Goal: Information Seeking & Learning: Check status

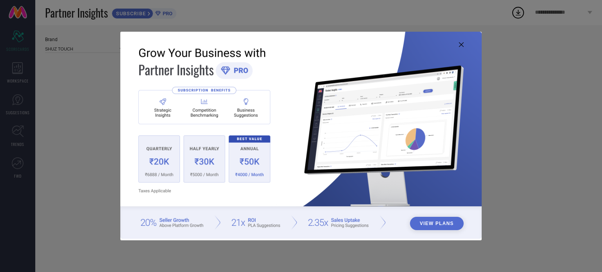
type input "All"
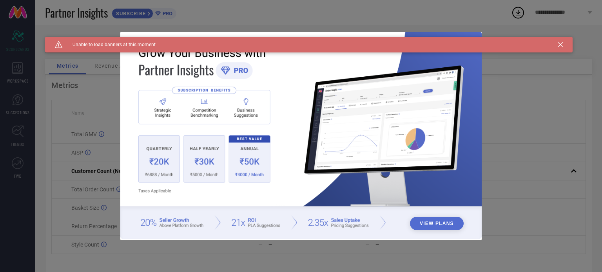
click at [562, 46] on icon at bounding box center [560, 44] width 5 height 5
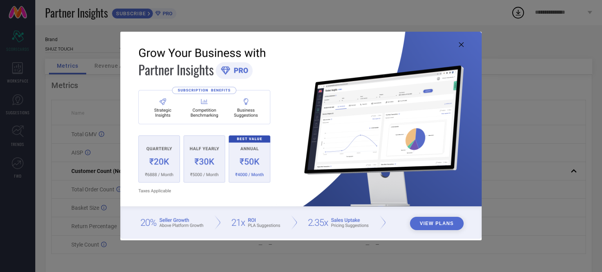
click at [464, 49] on img at bounding box center [300, 136] width 361 height 208
click at [461, 45] on icon at bounding box center [461, 44] width 5 height 5
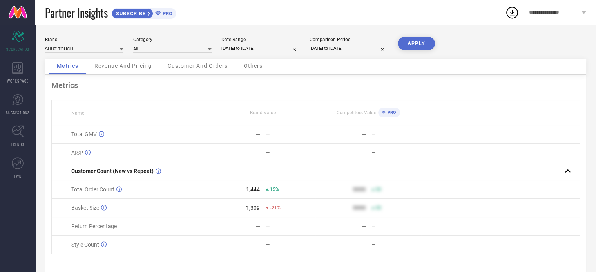
select select "3"
select select "2025"
select select "4"
select select "2025"
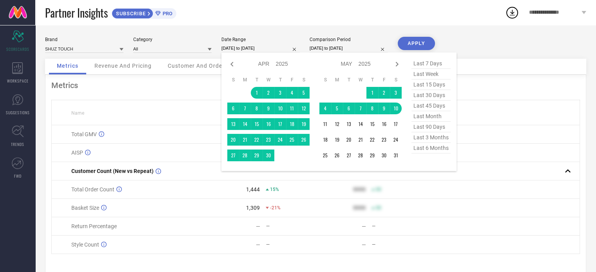
click at [278, 47] on input "[DATE] to [DATE]" at bounding box center [260, 48] width 78 height 8
type input "After [DATE]"
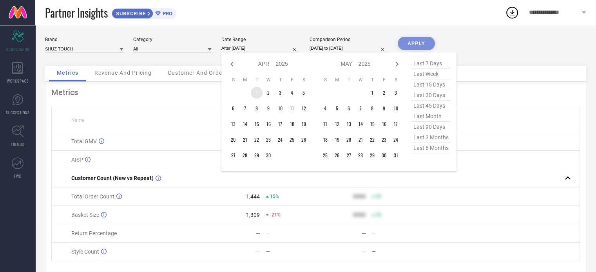
click at [258, 91] on td "1" at bounding box center [257, 93] width 12 height 12
click at [395, 67] on icon at bounding box center [396, 64] width 9 height 9
select select "5"
select select "2025"
select select "6"
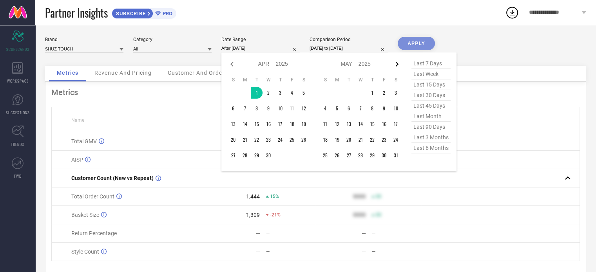
select select "2025"
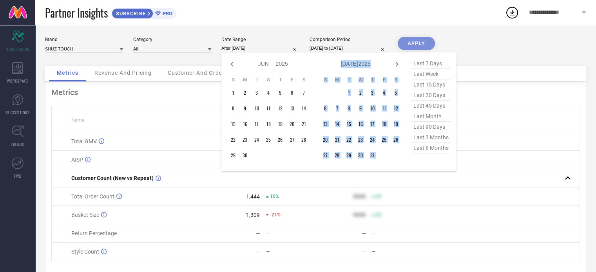
click at [395, 67] on icon at bounding box center [396, 64] width 9 height 9
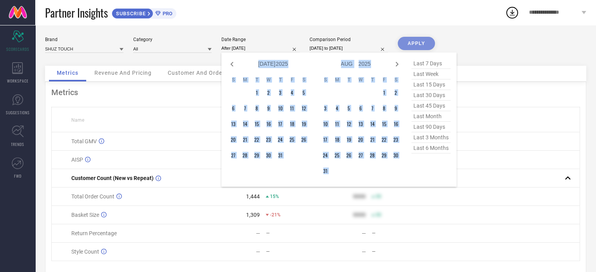
click at [395, 67] on icon at bounding box center [396, 64] width 9 height 9
select select "8"
select select "2025"
select select "9"
select select "2025"
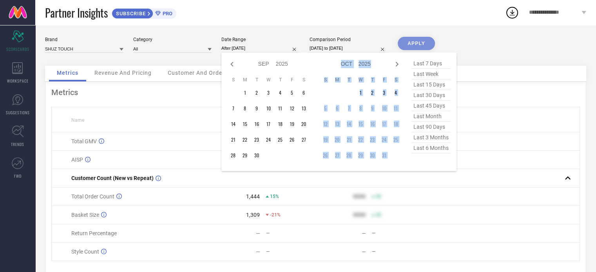
click at [395, 67] on icon at bounding box center [396, 64] width 9 height 9
select select "9"
select select "2025"
select select "10"
select select "2025"
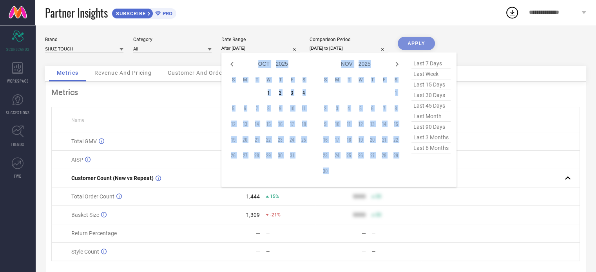
click at [232, 109] on td "5" at bounding box center [233, 109] width 12 height 12
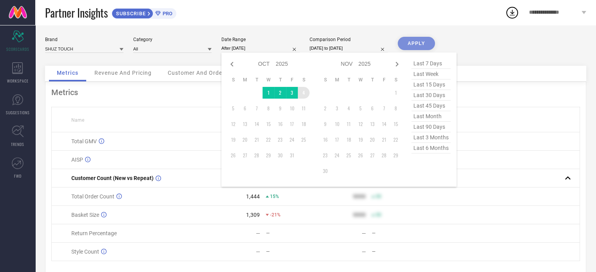
type input "[DATE] to [DATE]"
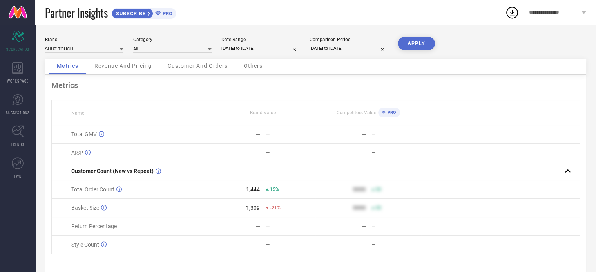
click at [411, 46] on button "APPLY" at bounding box center [416, 43] width 37 height 13
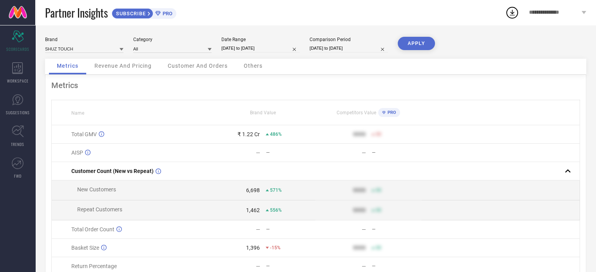
click at [269, 134] on div "486%" at bounding box center [274, 134] width 16 height 5
select select "3"
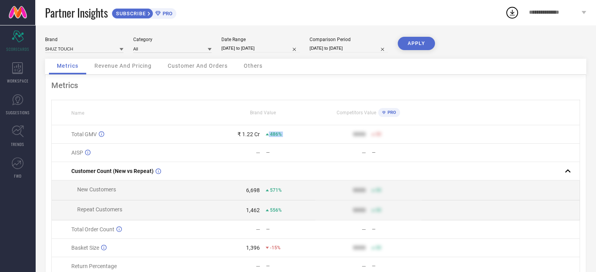
select select "2025"
select select "4"
select select "2025"
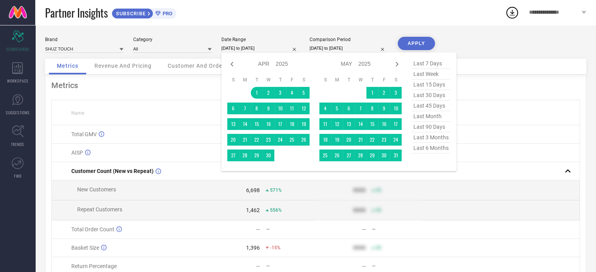
click at [252, 52] on input "[DATE] to [DATE]" at bounding box center [260, 48] width 78 height 8
click at [232, 65] on icon at bounding box center [231, 64] width 9 height 9
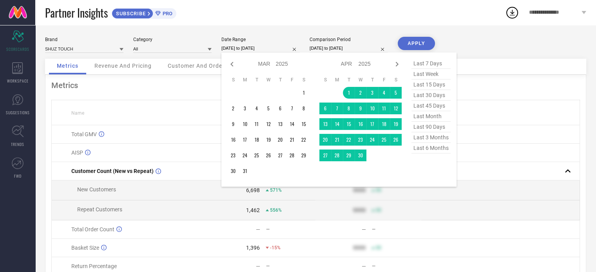
click at [232, 65] on icon at bounding box center [231, 64] width 9 height 9
select select "2025"
select select "1"
select select "2025"
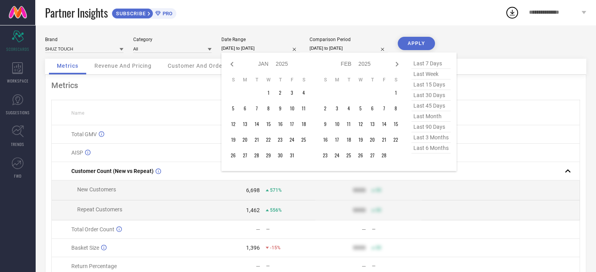
click at [232, 65] on icon at bounding box center [231, 64] width 9 height 9
select select "11"
select select "2024"
select select "2025"
click at [232, 65] on icon at bounding box center [231, 64] width 9 height 9
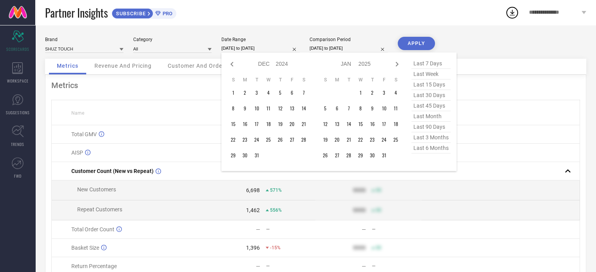
select select "10"
select select "2024"
select select "11"
select select "2024"
click at [232, 65] on icon at bounding box center [231, 64] width 9 height 9
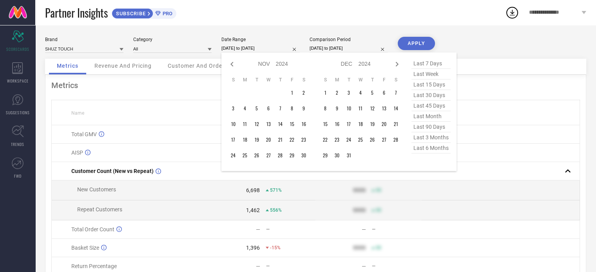
select select "8"
select select "2024"
select select "9"
select select "2024"
click at [232, 65] on icon at bounding box center [231, 64] width 9 height 9
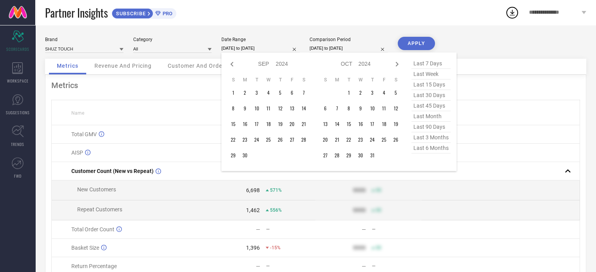
select select "7"
select select "2024"
select select "8"
select select "2024"
click at [232, 65] on icon at bounding box center [231, 64] width 9 height 9
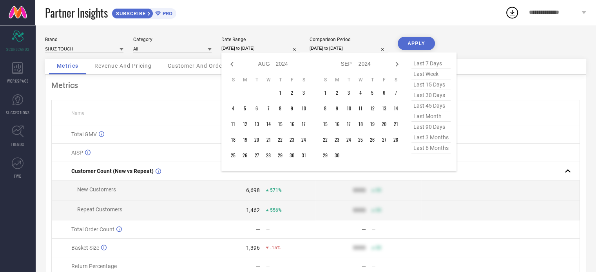
select select "6"
select select "2024"
select select "7"
select select "2024"
click at [232, 65] on icon at bounding box center [231, 64] width 9 height 9
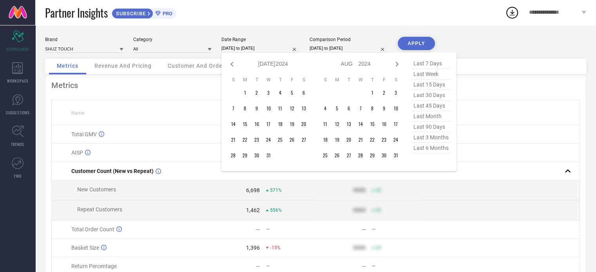
select select "5"
select select "2024"
select select "6"
select select "2024"
click at [232, 65] on icon at bounding box center [231, 64] width 9 height 9
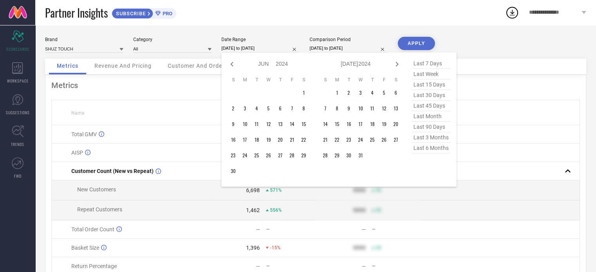
select select "4"
select select "2024"
select select "5"
select select "2024"
click at [232, 65] on icon at bounding box center [231, 64] width 9 height 9
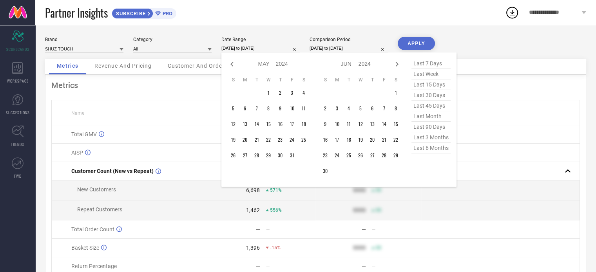
select select "3"
select select "2024"
select select "4"
select select "2024"
type input "After [DATE]"
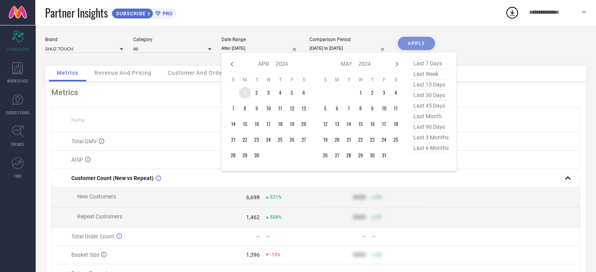
click at [241, 89] on td "1" at bounding box center [245, 93] width 12 height 12
click at [395, 65] on icon at bounding box center [396, 64] width 9 height 9
select select "5"
select select "2024"
select select "6"
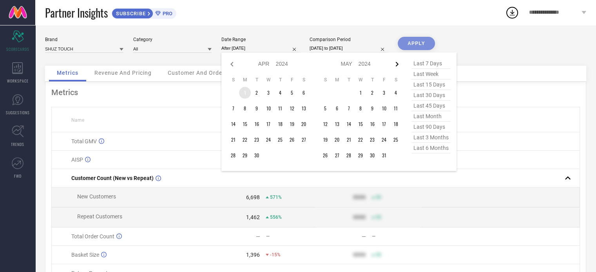
select select "2024"
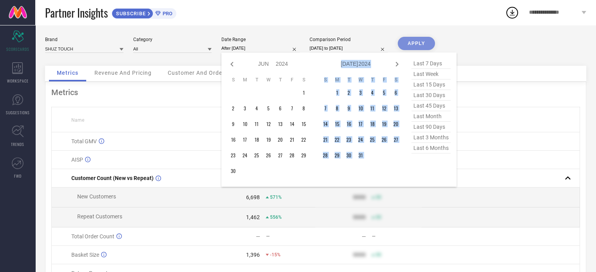
click at [395, 65] on icon at bounding box center [396, 64] width 9 height 9
select select "6"
select select "2024"
select select "7"
select select "2024"
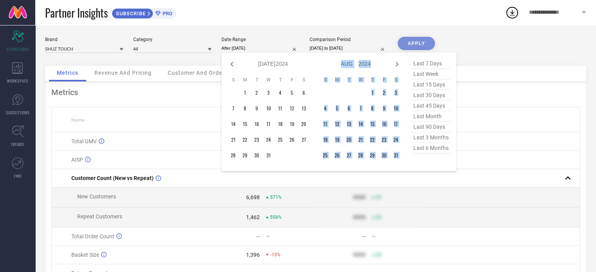
click at [395, 65] on icon at bounding box center [396, 64] width 9 height 9
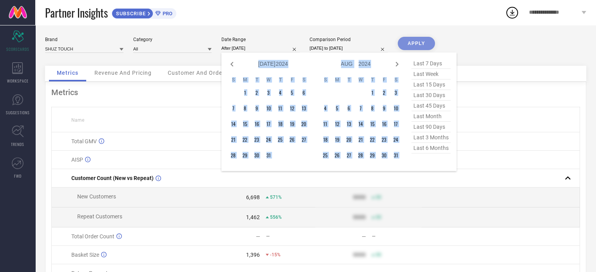
select select "8"
select select "2024"
select select "9"
select select "2024"
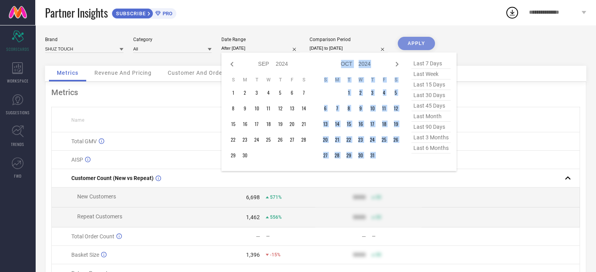
click at [395, 65] on icon at bounding box center [396, 64] width 9 height 9
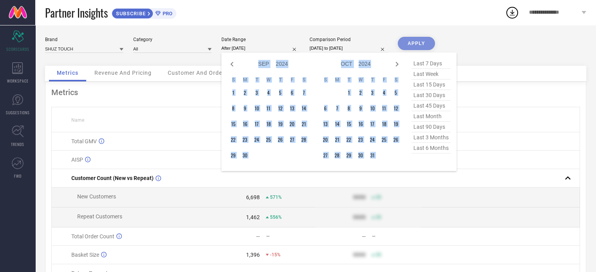
select select "9"
select select "2024"
select select "10"
select select "2024"
click at [395, 65] on icon at bounding box center [396, 64] width 9 height 9
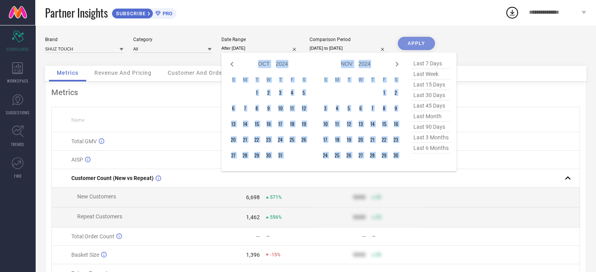
select select "11"
select select "2024"
select select "2025"
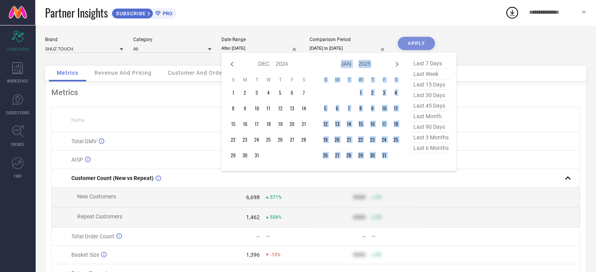
click at [395, 65] on icon at bounding box center [396, 64] width 9 height 9
select select "2025"
select select "1"
select select "2025"
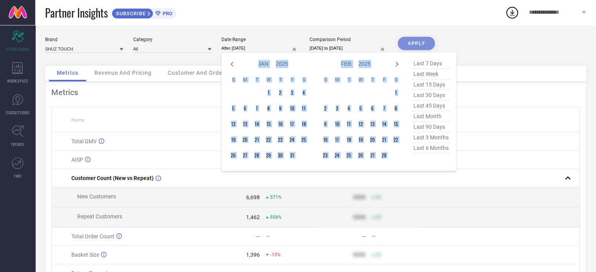
click at [395, 65] on icon at bounding box center [396, 64] width 9 height 9
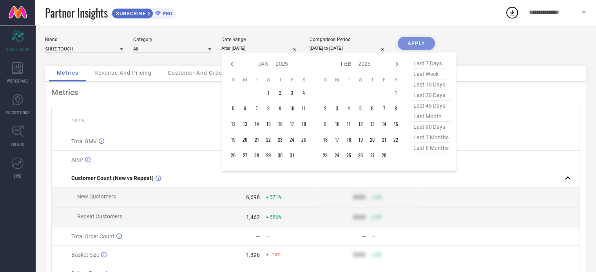
select select "1"
select select "2025"
select select "2"
select select "2025"
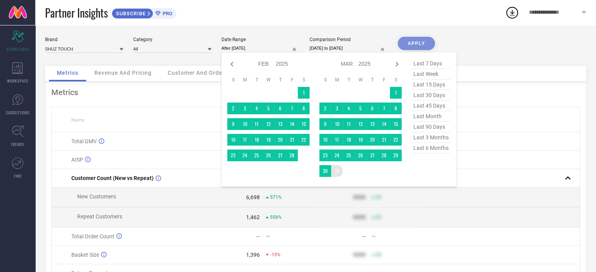
type input "[DATE] to [DATE]"
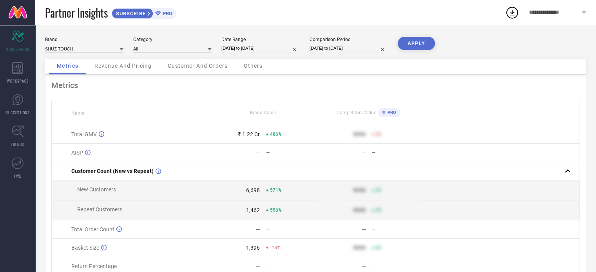
click at [425, 36] on div "Brand SHUZ TOUCH Category All Date Range [DATE] to [DATE] Comparison Period [DA…" at bounding box center [315, 175] width 561 height 301
click at [426, 42] on button "APPLY" at bounding box center [416, 43] width 37 height 13
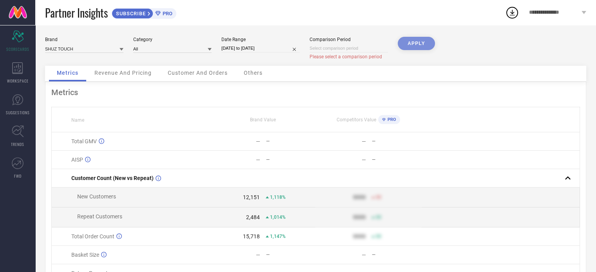
select select "9"
select select "2025"
select select "10"
select select "2025"
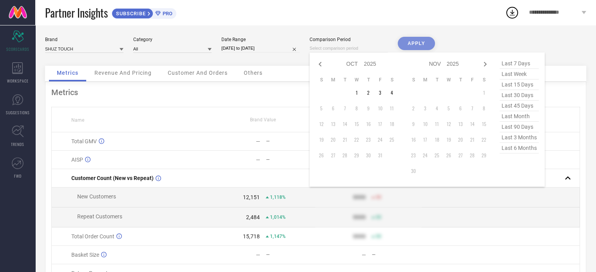
click at [348, 47] on input at bounding box center [349, 48] width 78 height 8
click at [359, 92] on td "1" at bounding box center [357, 93] width 12 height 12
type input "[DATE] to [DATE]"
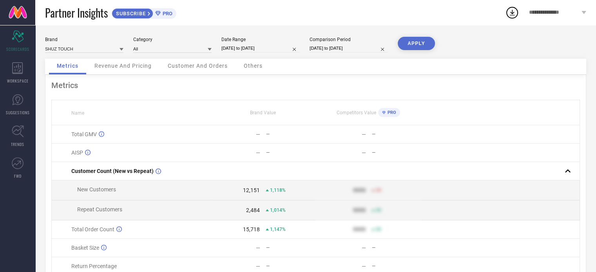
click at [415, 42] on button "APPLY" at bounding box center [416, 43] width 37 height 13
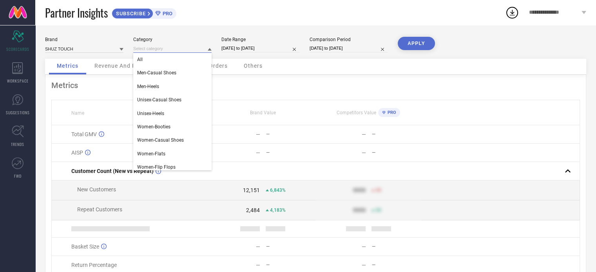
click at [161, 50] on input at bounding box center [172, 49] width 78 height 8
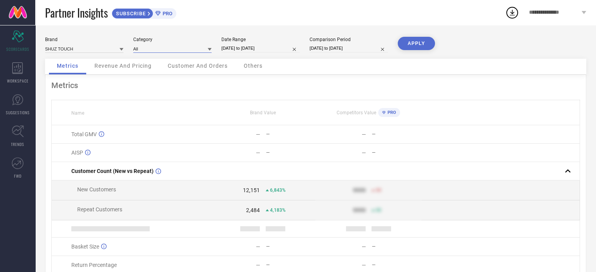
click at [161, 50] on input at bounding box center [172, 49] width 78 height 8
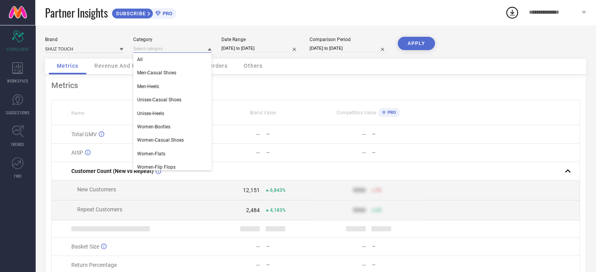
click at [161, 50] on input at bounding box center [172, 49] width 78 height 8
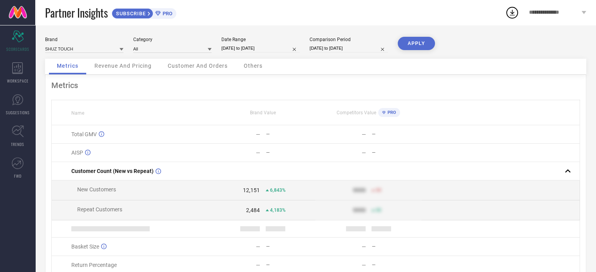
click at [206, 68] on span "Customer And Orders" at bounding box center [198, 66] width 60 height 6
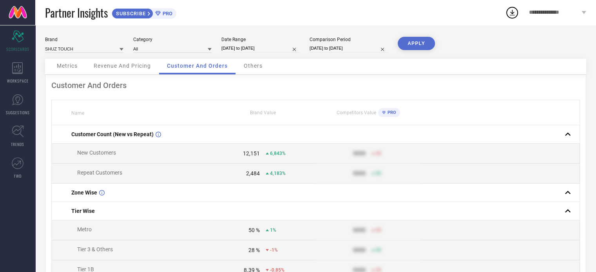
click at [266, 69] on div "Others" at bounding box center [253, 67] width 34 height 16
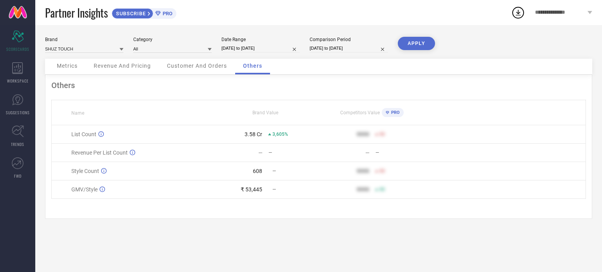
click at [75, 71] on div "Metrics" at bounding box center [67, 67] width 36 height 16
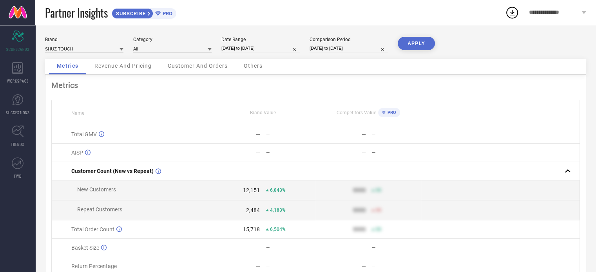
select select "3"
select select "2024"
select select "4"
select select "2024"
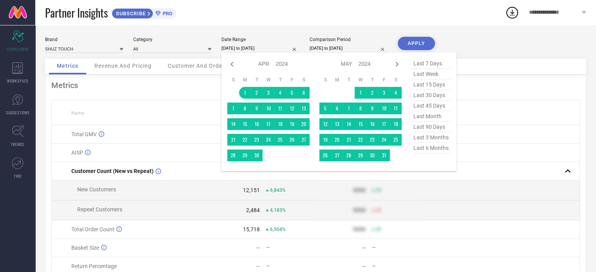
click at [247, 48] on input "[DATE] to [DATE]" at bounding box center [260, 48] width 78 height 8
click at [285, 67] on select "2014 2015 2016 2017 2018 2019 2020 2021 2022 2023 2024 2025 2026 2027 2028 2029…" at bounding box center [282, 63] width 13 height 11
select select "3"
select select "2025"
select select "4"
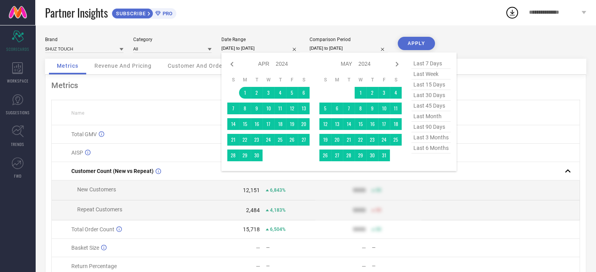
select select "2025"
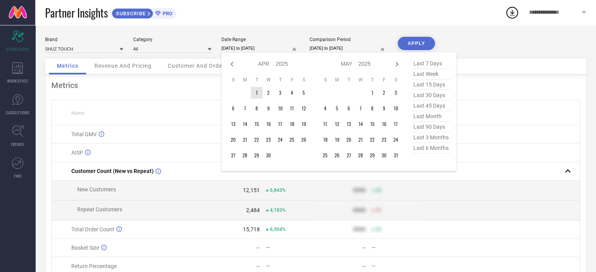
type input "After [DATE]"
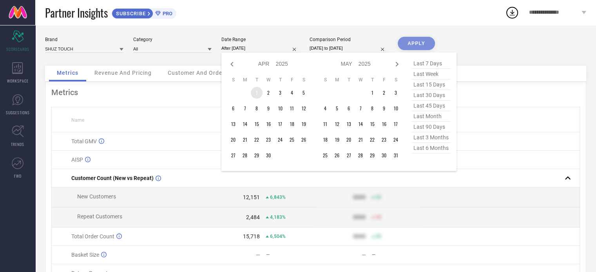
click at [260, 93] on td "1" at bounding box center [257, 93] width 12 height 12
click at [400, 67] on icon at bounding box center [396, 64] width 9 height 9
select select "4"
select select "2025"
select select "5"
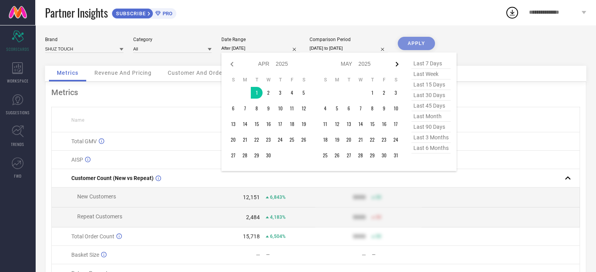
select select "2025"
click at [400, 67] on icon at bounding box center [396, 64] width 9 height 9
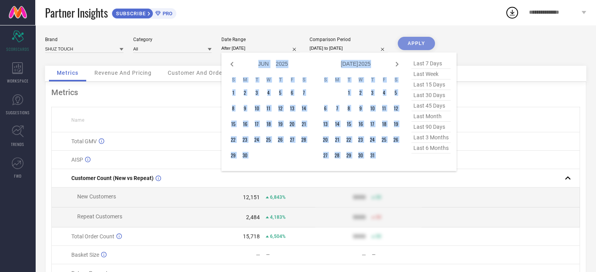
click at [400, 67] on icon at bounding box center [396, 64] width 9 height 9
select select "7"
select select "2025"
select select "8"
select select "2025"
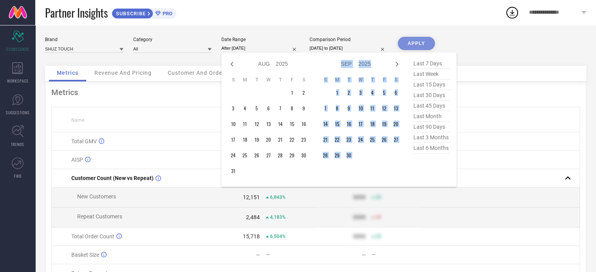
click at [400, 67] on icon at bounding box center [396, 64] width 9 height 9
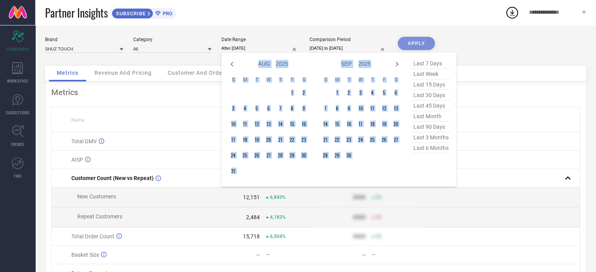
select select "8"
select select "2025"
select select "9"
select select "2025"
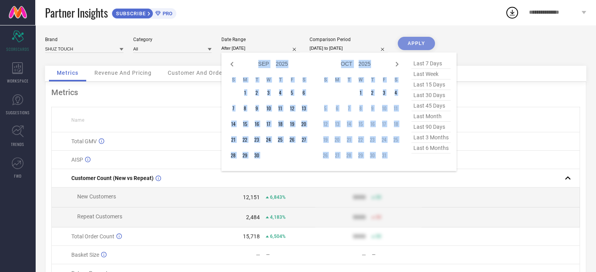
click at [400, 67] on icon at bounding box center [396, 64] width 9 height 9
select select "9"
select select "2025"
select select "10"
select select "2025"
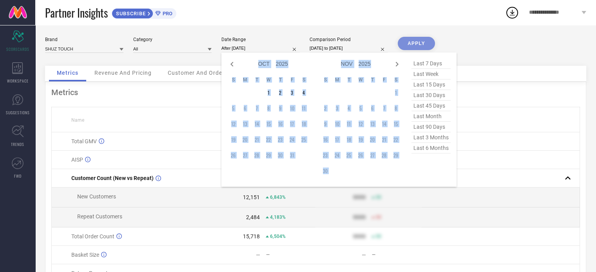
click at [400, 67] on icon at bounding box center [396, 64] width 9 height 9
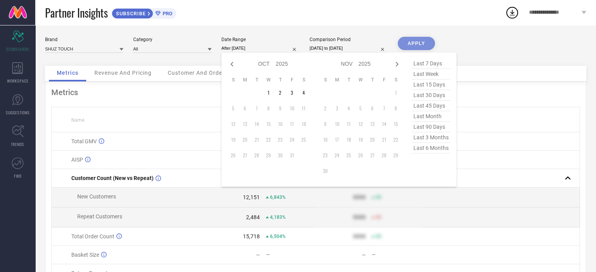
select select "10"
select select "2025"
select select "11"
select select "2025"
click at [234, 63] on icon at bounding box center [231, 64] width 9 height 9
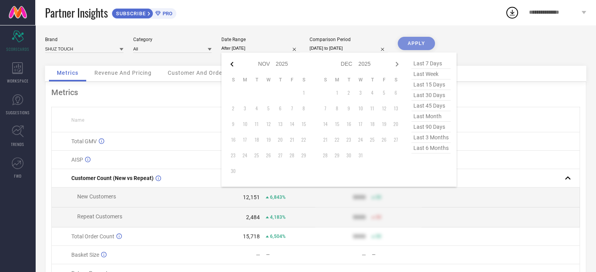
select select "9"
select select "2025"
select select "10"
select select "2025"
type input "[DATE] to [DATE]"
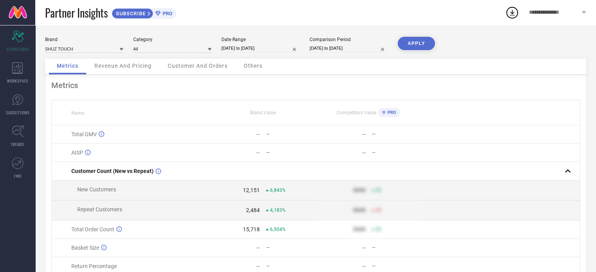
click at [421, 47] on button "APPLY" at bounding box center [416, 43] width 37 height 13
click at [107, 69] on span "Revenue And Pricing" at bounding box center [122, 66] width 57 height 6
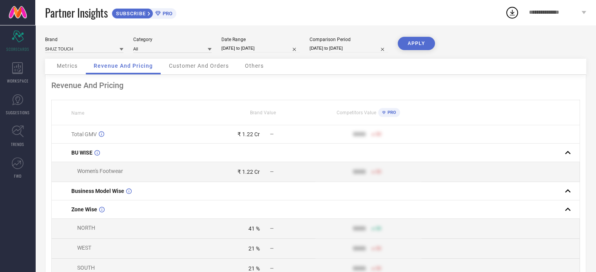
click at [212, 60] on div "Customer And Orders" at bounding box center [199, 67] width 76 height 16
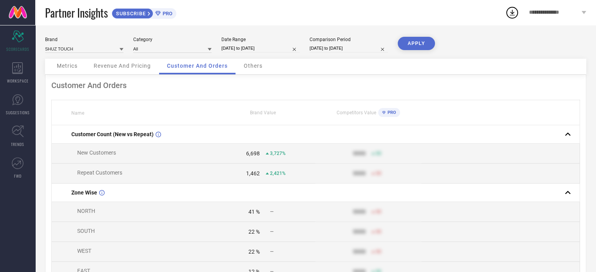
click at [249, 69] on span "Others" at bounding box center [253, 66] width 19 height 6
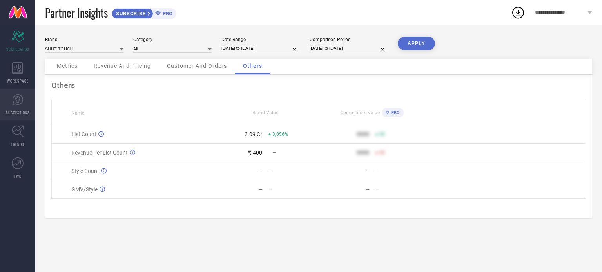
click at [17, 103] on icon at bounding box center [18, 100] width 12 height 12
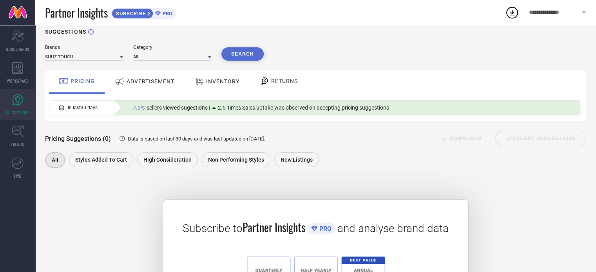
scroll to position [6, 0]
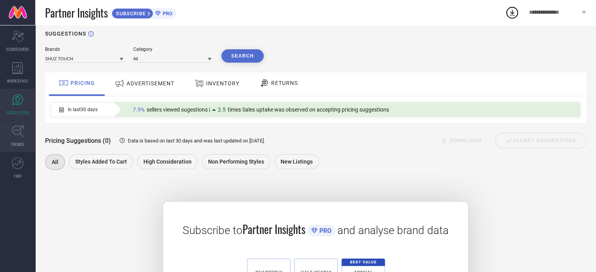
click at [11, 138] on link "TRENDS" at bounding box center [17, 136] width 35 height 31
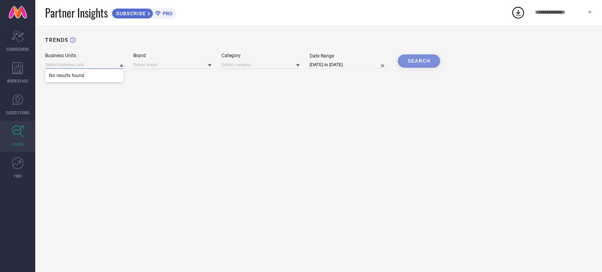
click at [100, 65] on input at bounding box center [84, 65] width 78 height 8
click at [158, 65] on input at bounding box center [172, 65] width 78 height 8
click at [22, 163] on icon at bounding box center [18, 164] width 12 height 12
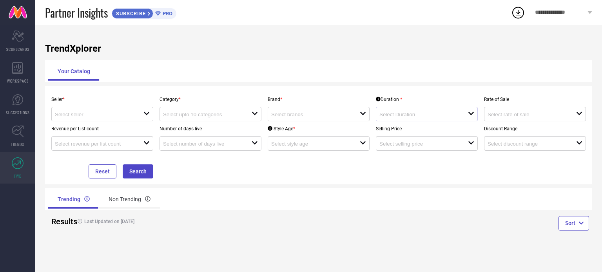
click at [415, 109] on div "open" at bounding box center [427, 114] width 102 height 14
